Goal: Information Seeking & Learning: Learn about a topic

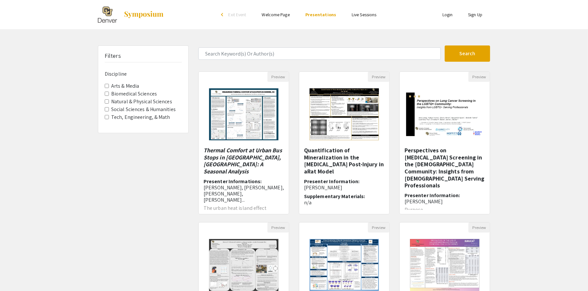
click at [154, 116] on label "Tech, Engineering, & Math" at bounding box center [140, 117] width 59 height 8
click at [109, 116] on Math "Tech, Engineering, & Math" at bounding box center [107, 117] width 4 height 4
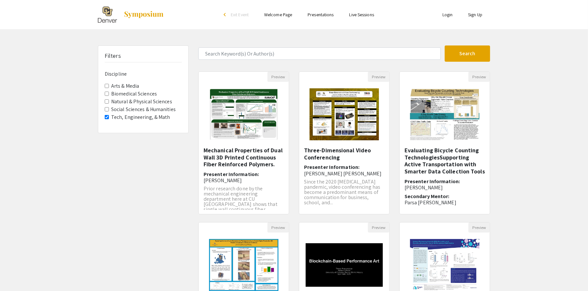
click at [147, 101] on label "Natural & Physical Sciences" at bounding box center [141, 102] width 61 height 8
click at [109, 101] on Sciences "Natural & Physical Sciences" at bounding box center [107, 101] width 4 height 4
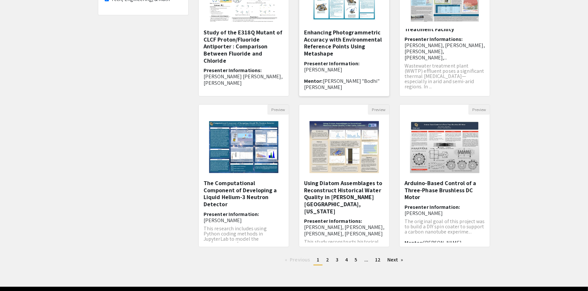
scroll to position [139, 0]
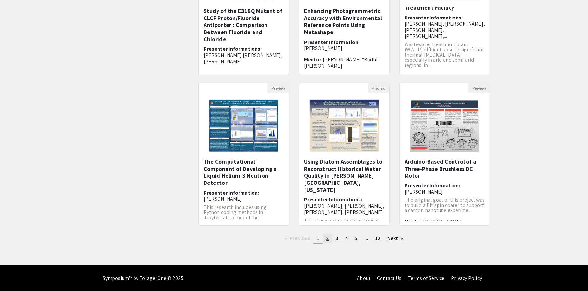
click at [327, 241] on link "page 2" at bounding box center [327, 238] width 9 height 10
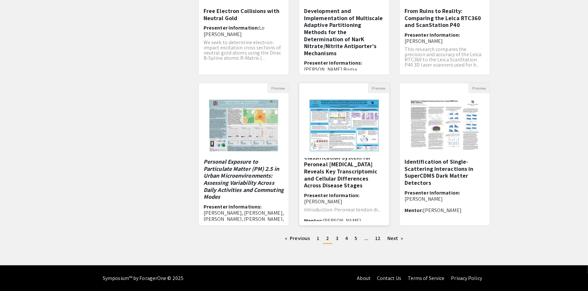
scroll to position [16, 0]
click at [317, 239] on span "1" at bounding box center [318, 237] width 3 height 7
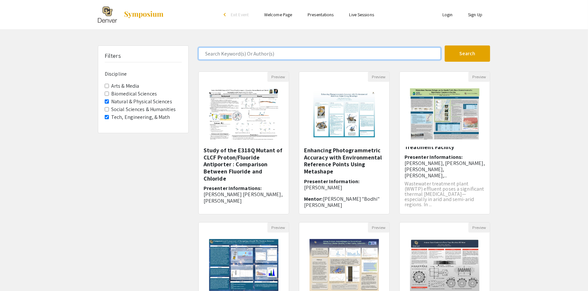
click at [305, 49] on input "Search Keyword(s) Or Author(s)" at bounding box center [319, 53] width 243 height 12
type input "energy"
click at [445, 45] on button "Search" at bounding box center [467, 53] width 45 height 16
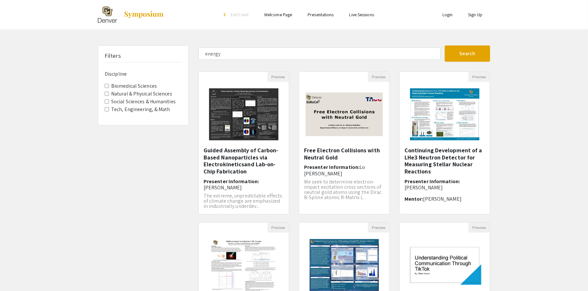
drag, startPoint x: 254, startPoint y: 162, endPoint x: 240, endPoint y: 145, distance: 21.4
click at [240, 145] on img "Open Presentation <p>Guided Assembly of Carbon-Based Nanoparticles via Electrok…" at bounding box center [244, 114] width 82 height 65
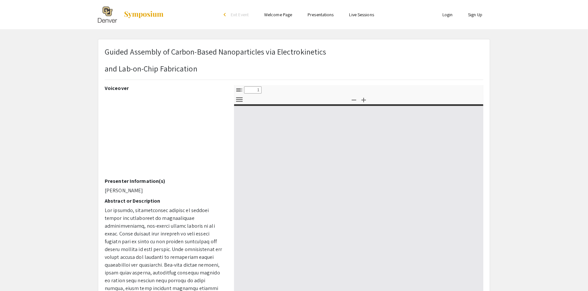
select select "custom"
type input "0"
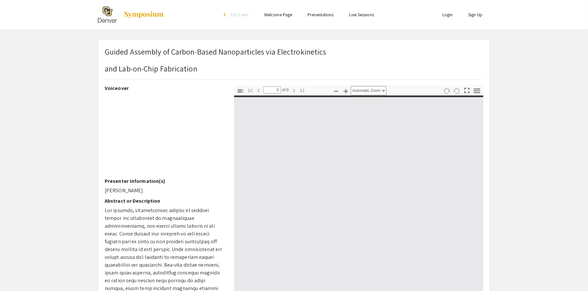
select select "custom"
type input "1"
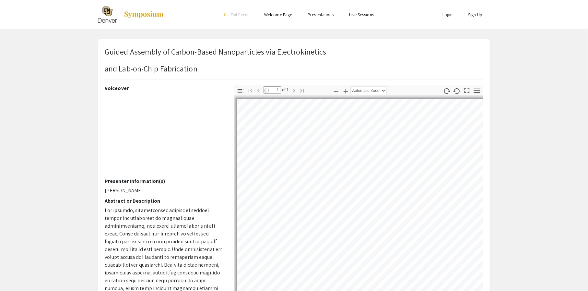
select select "auto"
